Goal: Check status: Check status

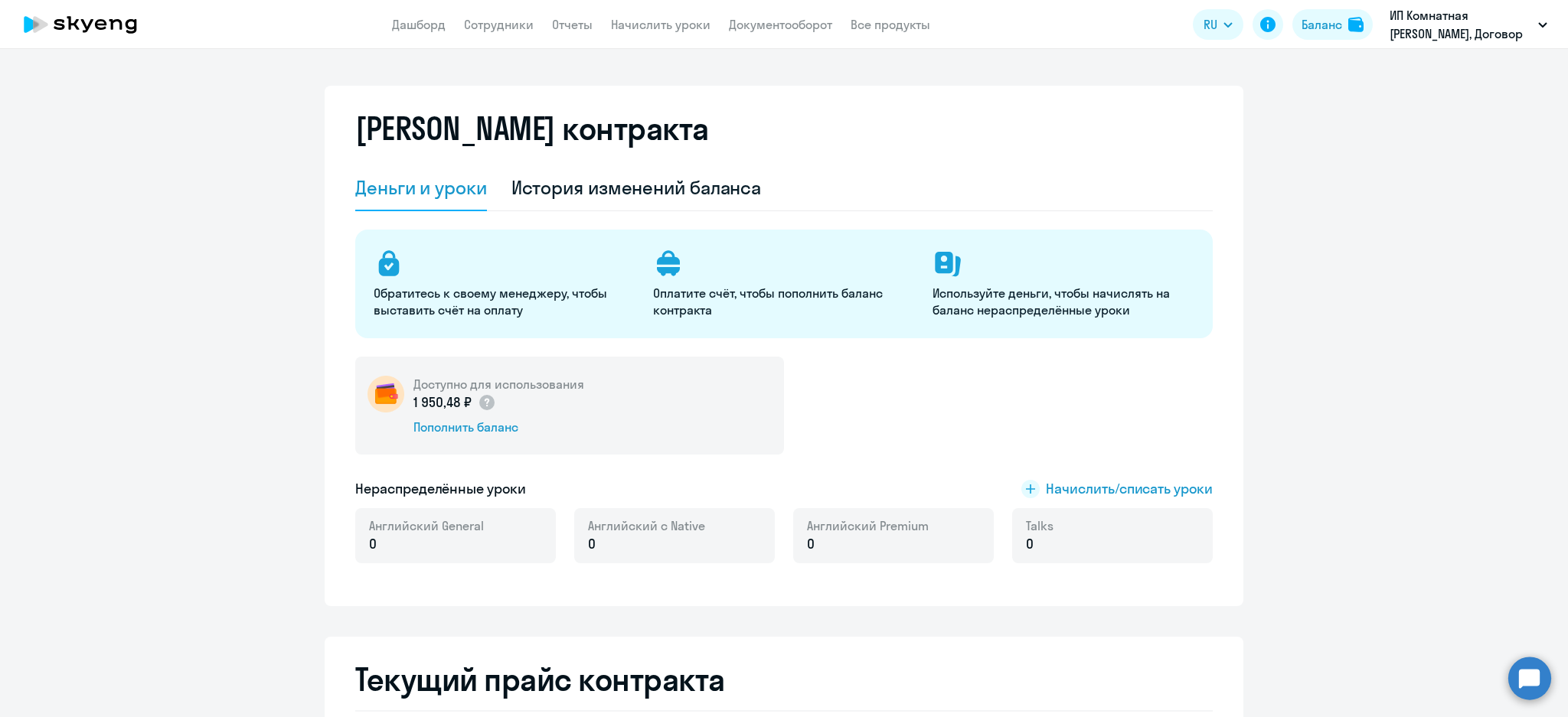
select select "english_adult_not_native_speaker"
click at [668, 203] on div "История изменений баланса" at bounding box center [636, 189] width 250 height 46
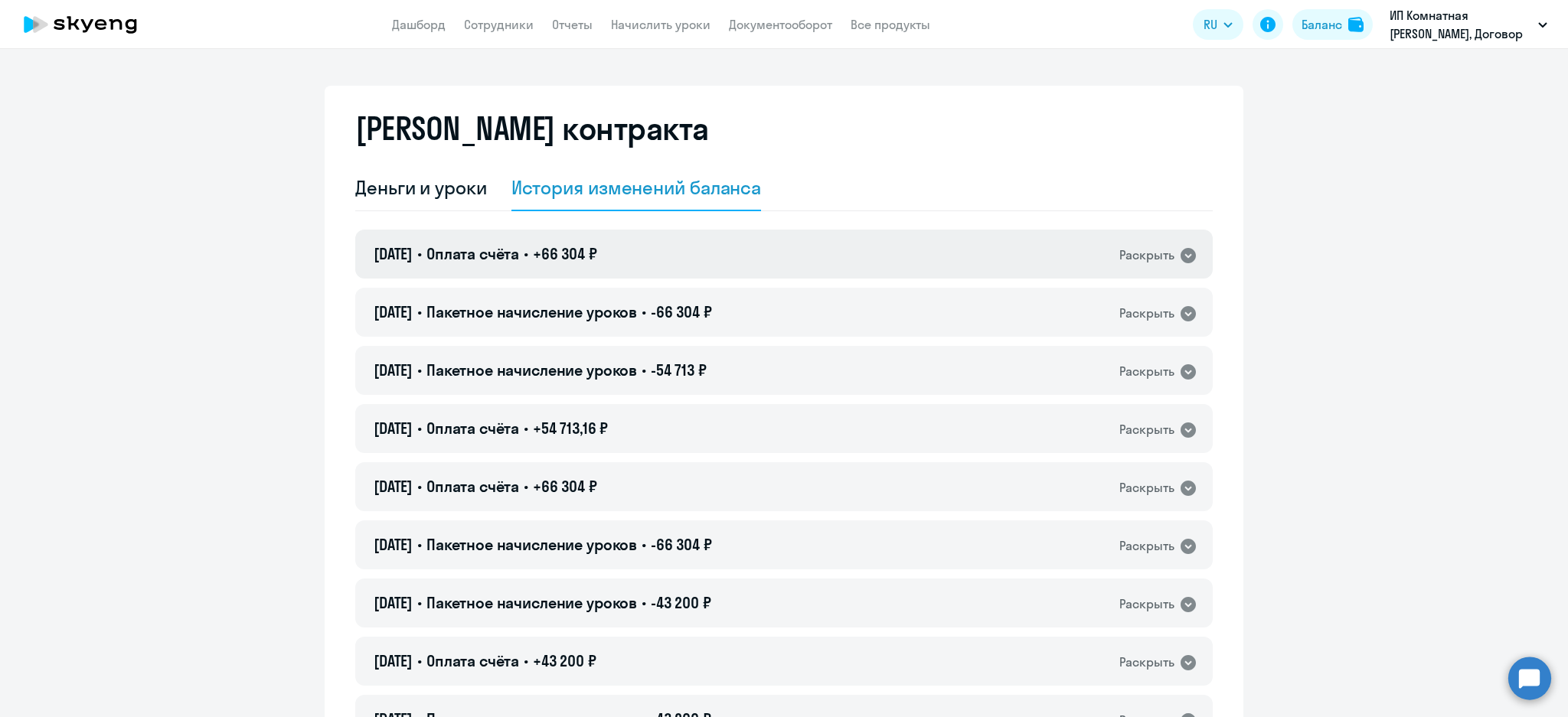
drag, startPoint x: 676, startPoint y: 324, endPoint x: 750, endPoint y: 269, distance: 92.2
click at [680, 322] on div "[DATE] • Пакетное начисление уроков • -66 304 ₽ Раскрыть" at bounding box center [784, 313] width 857 height 49
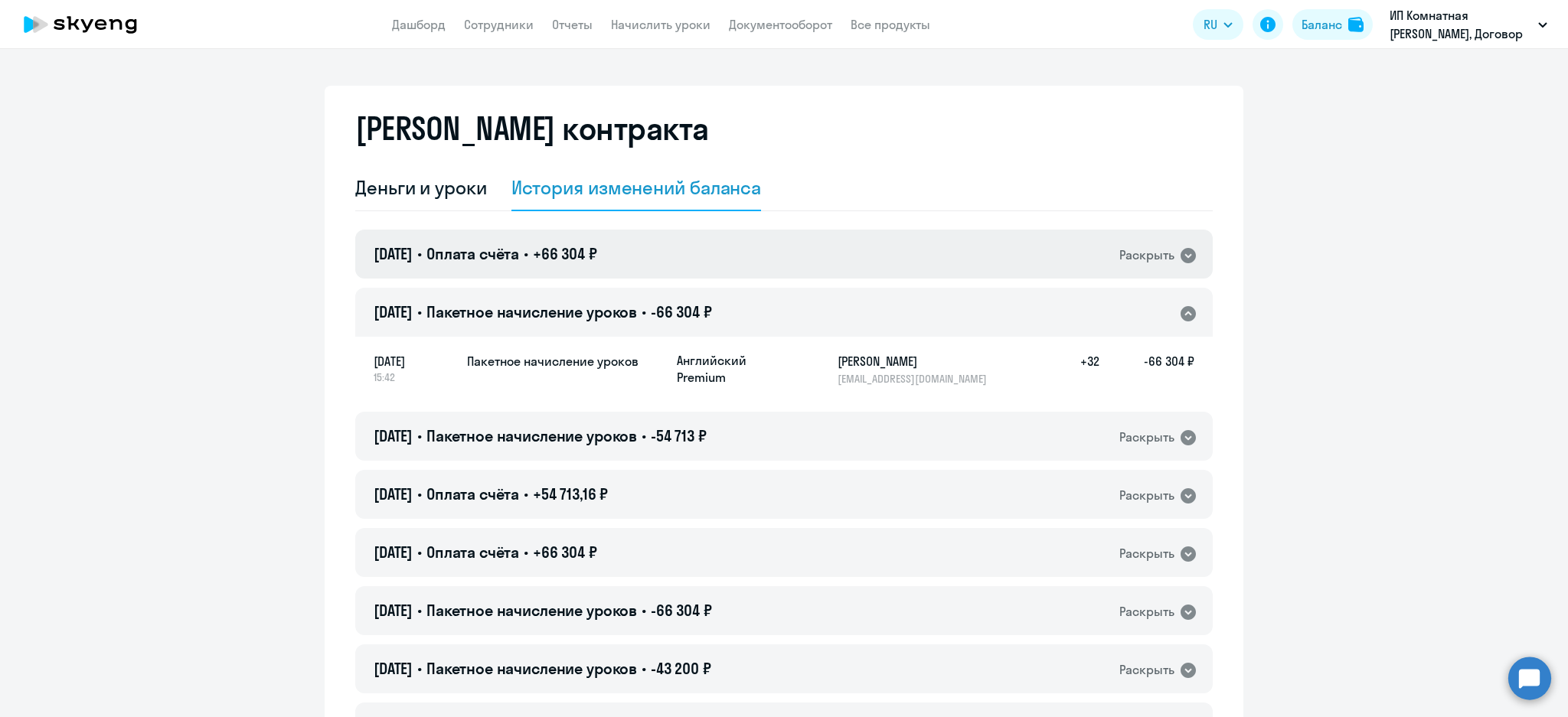
click at [756, 260] on div "[DATE] • Оплата счёта • +66 304 ₽ Раскрыть" at bounding box center [784, 254] width 857 height 49
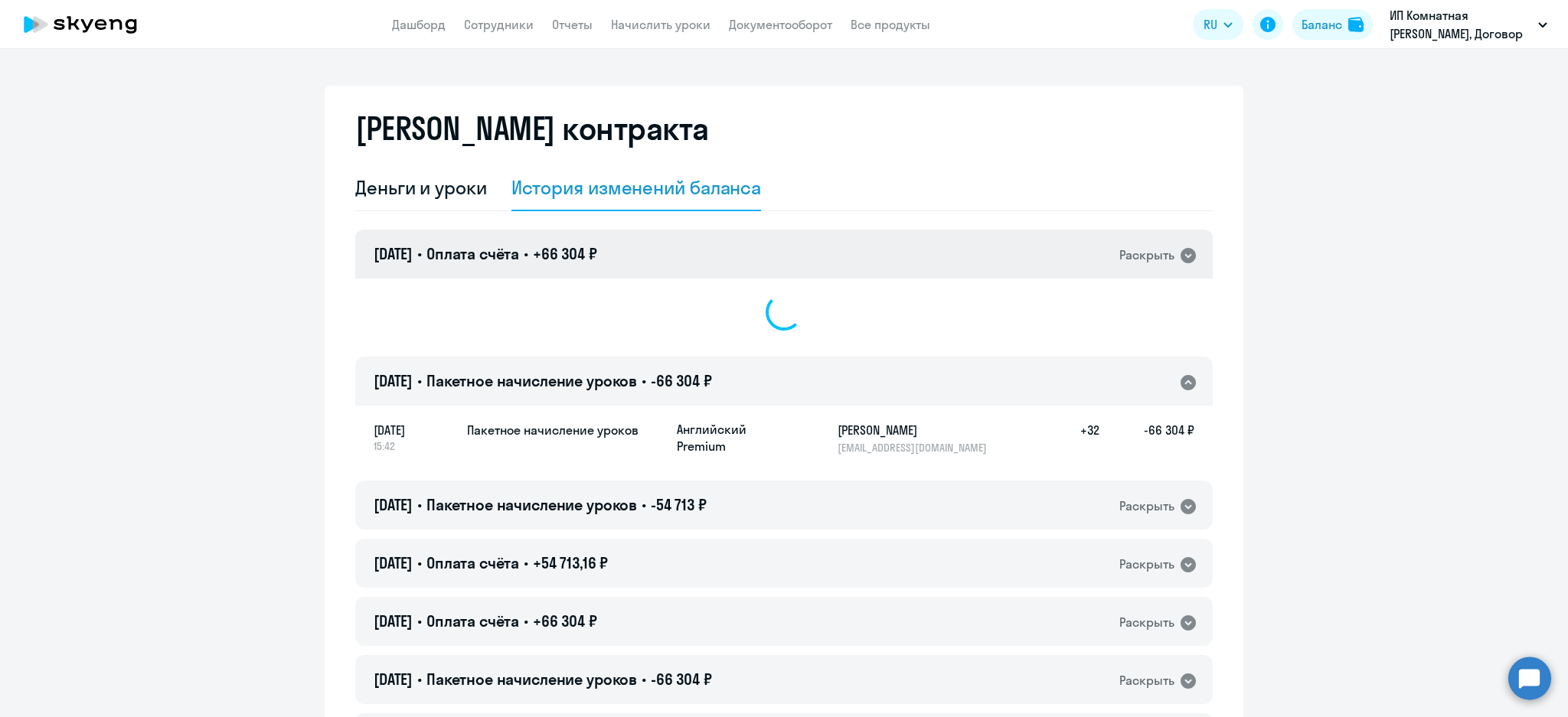
click at [756, 260] on div "[DATE] • Оплата счёта • +66 304 ₽ Раскрыть" at bounding box center [784, 254] width 857 height 49
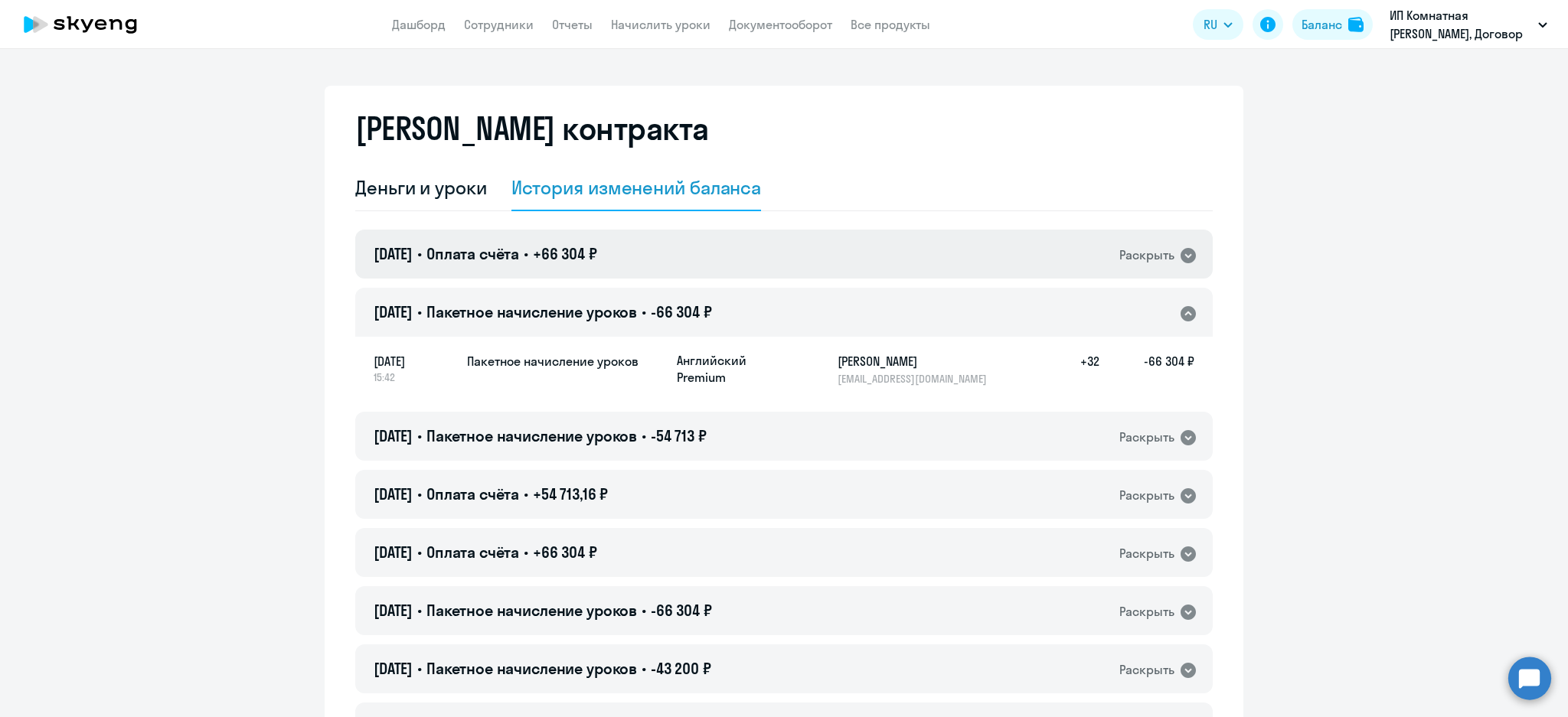
click at [800, 250] on div "[DATE] • Оплата счёта • +66 304 ₽ Раскрыть" at bounding box center [784, 254] width 857 height 49
